Goal: Navigation & Orientation: Find specific page/section

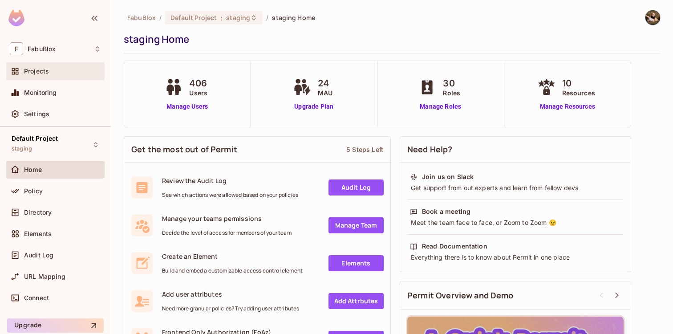
click at [58, 77] on div "Projects" at bounding box center [55, 71] width 98 height 18
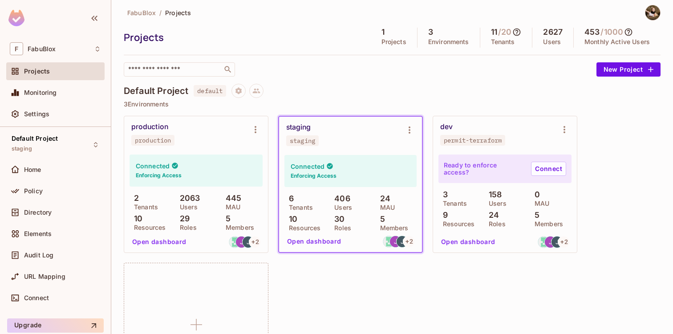
scroll to position [7, 0]
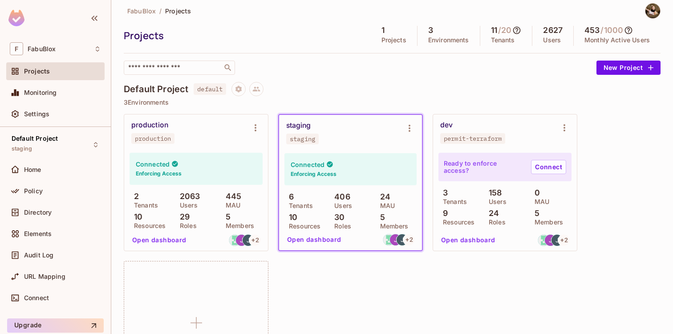
click at [152, 125] on div "production" at bounding box center [149, 125] width 37 height 9
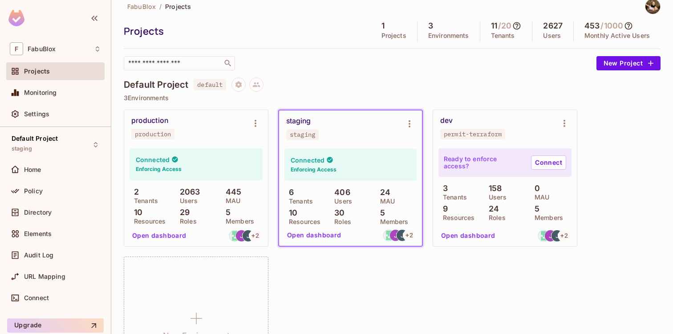
scroll to position [16, 0]
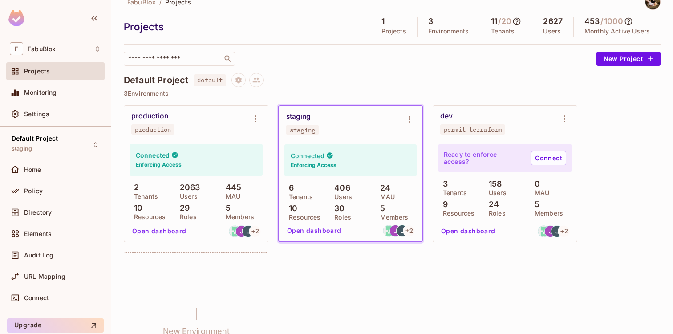
click at [158, 132] on div "production" at bounding box center [153, 129] width 36 height 7
click at [156, 118] on div "production" at bounding box center [149, 116] width 37 height 9
click at [409, 118] on icon "Environment settings" at bounding box center [409, 119] width 2 height 7
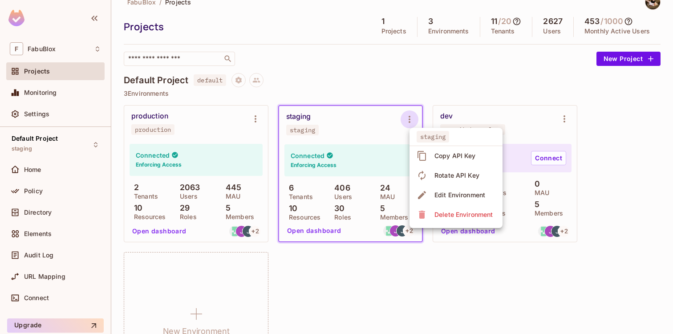
click at [365, 119] on div at bounding box center [336, 167] width 673 height 334
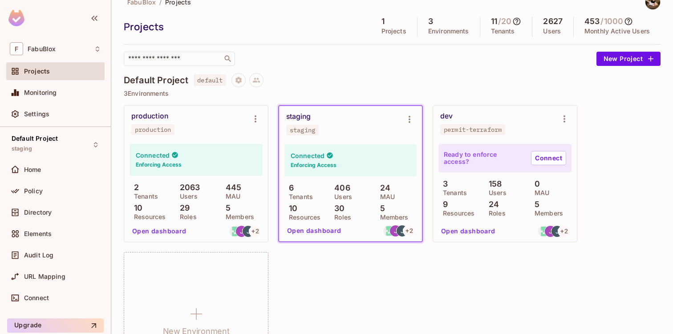
click at [347, 118] on div "staging staging" at bounding box center [343, 123] width 114 height 23
click at [312, 231] on button "Open dashboard" at bounding box center [313, 230] width 61 height 14
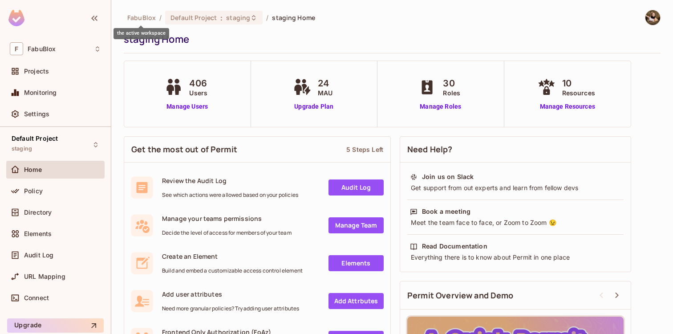
click at [140, 16] on span "FabuBlox" at bounding box center [141, 17] width 28 height 8
click at [234, 18] on span "staging" at bounding box center [238, 17] width 24 height 8
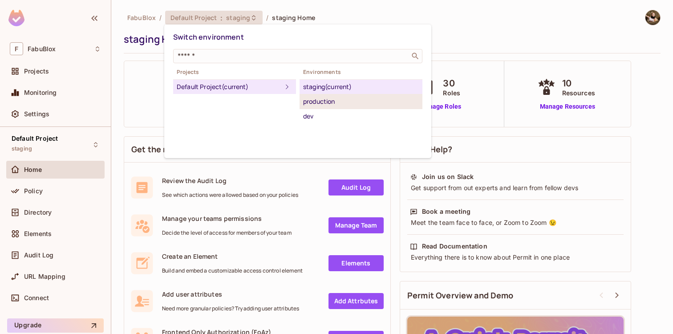
click at [323, 100] on div "production" at bounding box center [361, 101] width 116 height 11
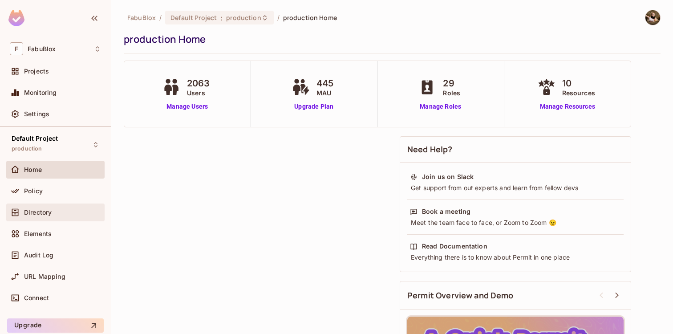
click at [41, 205] on div "Directory" at bounding box center [55, 212] width 98 height 18
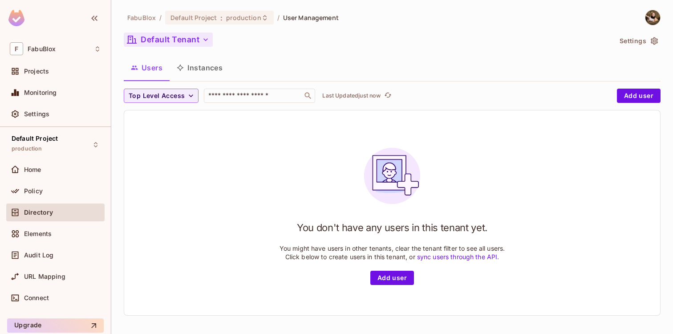
click at [190, 43] on button "Default Tenant" at bounding box center [168, 39] width 89 height 14
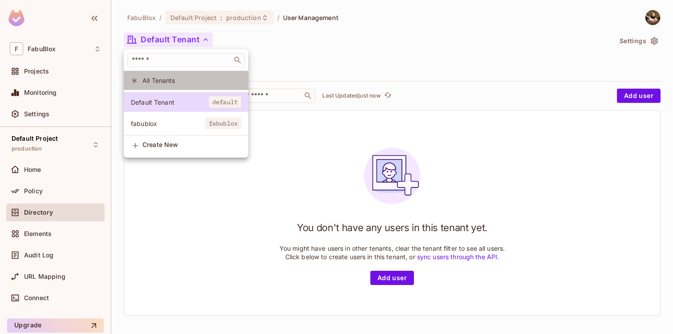
click at [161, 81] on span "All Tenants" at bounding box center [191, 80] width 99 height 8
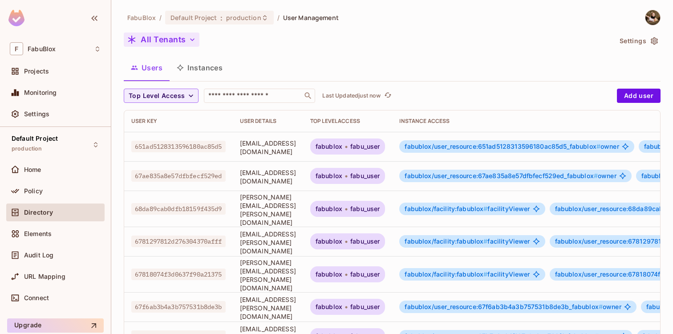
drag, startPoint x: 191, startPoint y: 66, endPoint x: 185, endPoint y: 41, distance: 25.3
click at [185, 43] on div "FabuBlox / Default Project : production / User Management All Tenants Settings …" at bounding box center [392, 316] width 537 height 613
click at [185, 40] on button "All Tenants" at bounding box center [162, 39] width 76 height 14
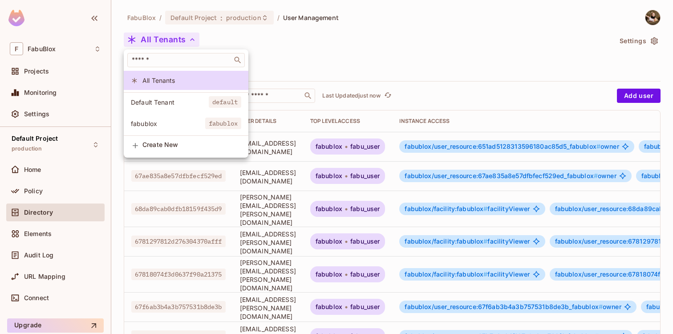
click at [199, 18] on div at bounding box center [336, 167] width 673 height 334
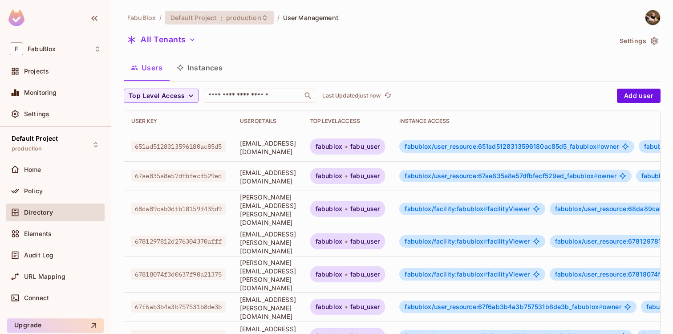
click at [202, 18] on span "Default Project" at bounding box center [193, 17] width 46 height 8
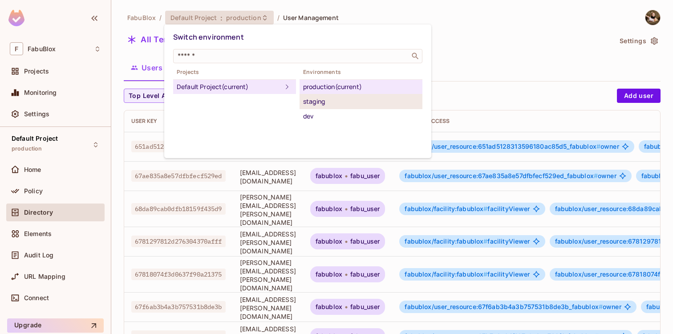
click at [332, 100] on div "staging" at bounding box center [361, 101] width 116 height 11
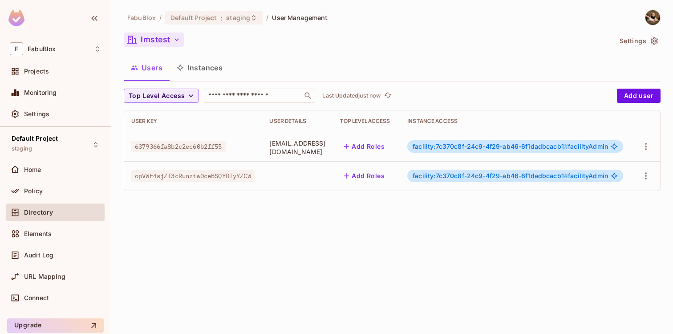
click at [164, 39] on button "lmstest" at bounding box center [154, 39] width 60 height 14
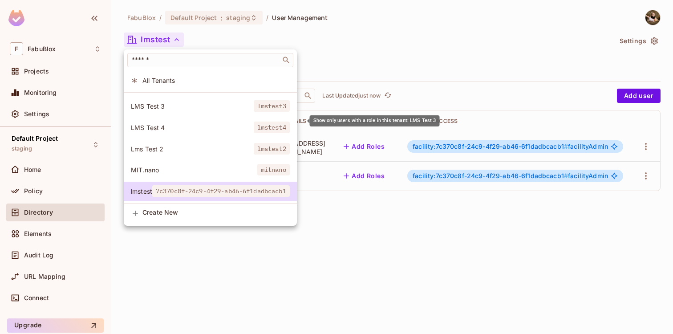
scroll to position [24, 0]
click at [393, 65] on div at bounding box center [336, 167] width 673 height 334
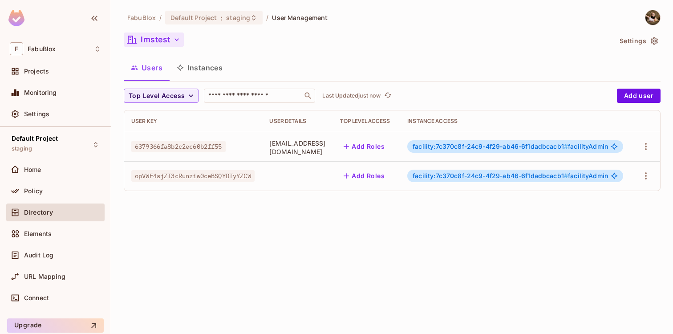
click at [165, 37] on button "lmstest" at bounding box center [154, 39] width 60 height 14
